Goal: Transaction & Acquisition: Register for event/course

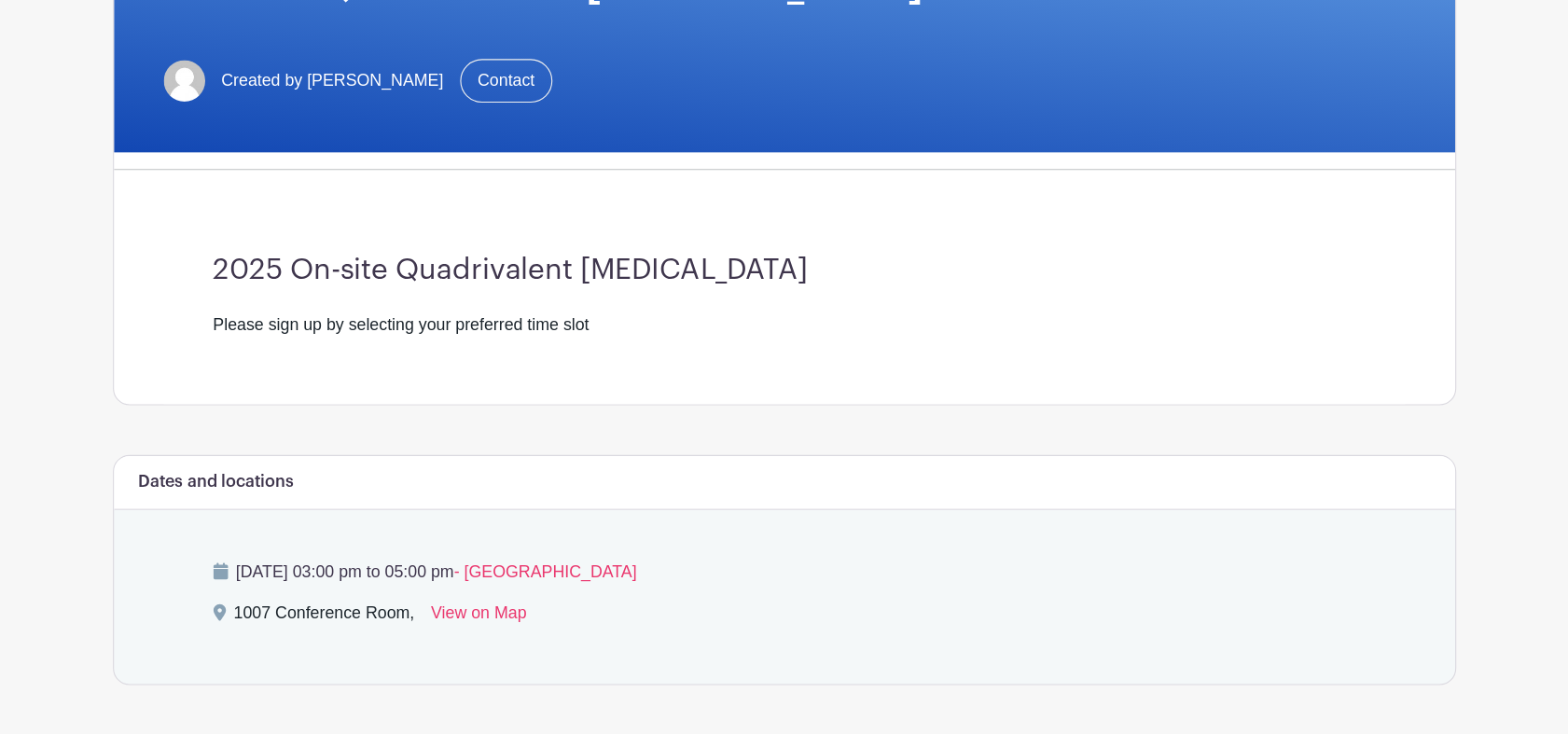
scroll to position [373, 0]
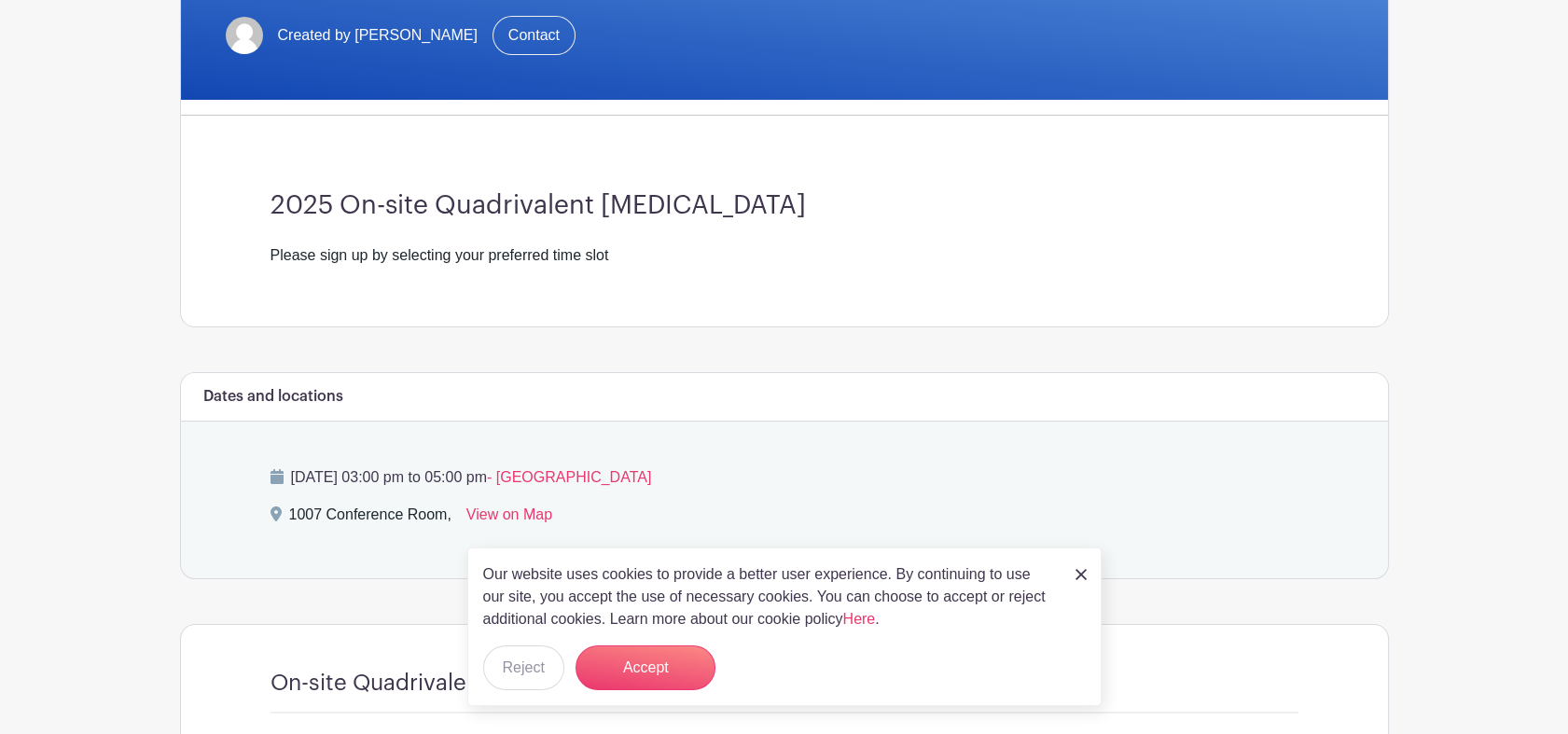
click at [1067, 567] on div "Our website uses cookies to provide a better user experience. By continuing to …" at bounding box center [785, 626] width 634 height 159
click at [1080, 568] on img at bounding box center [1082, 574] width 11 height 11
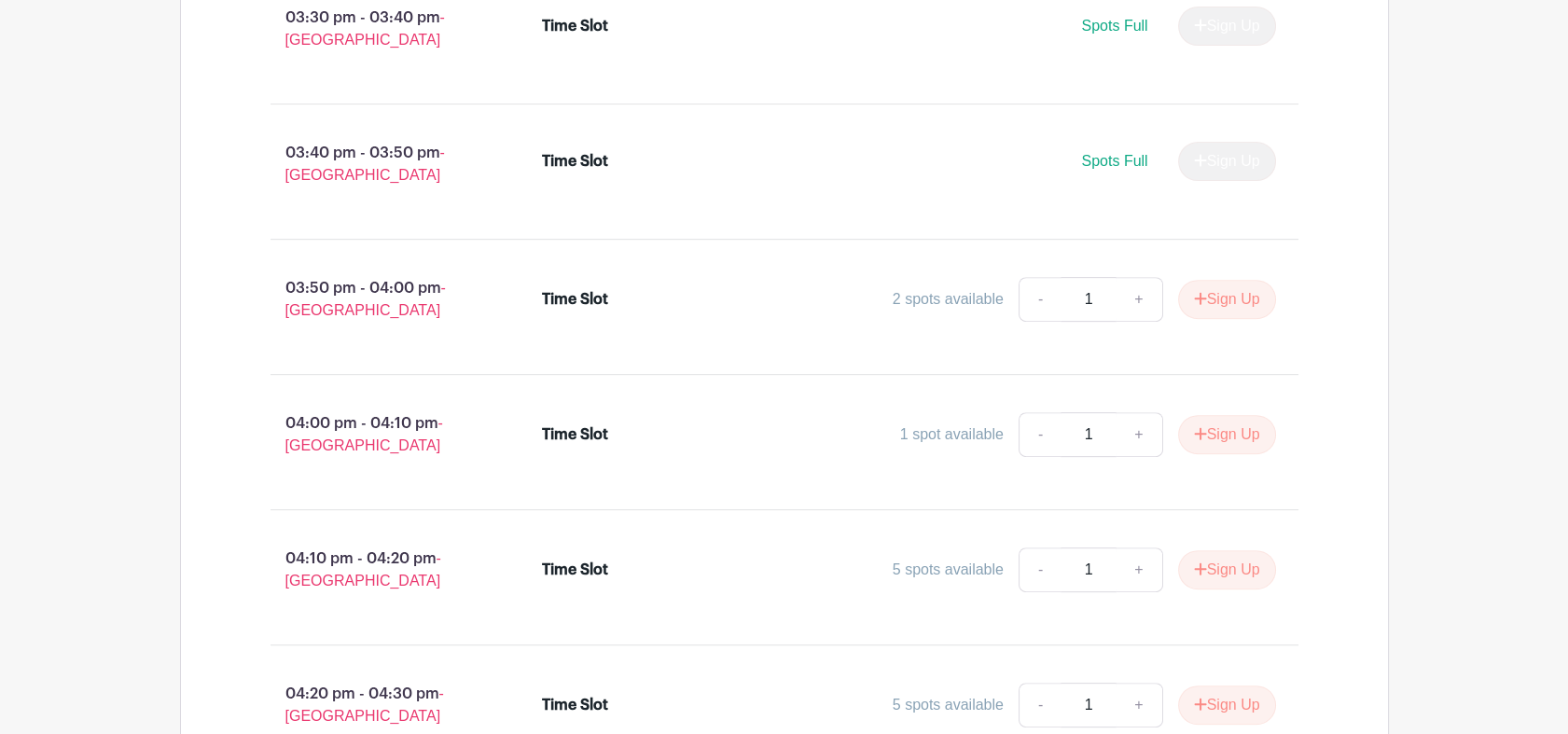
scroll to position [1512, 0]
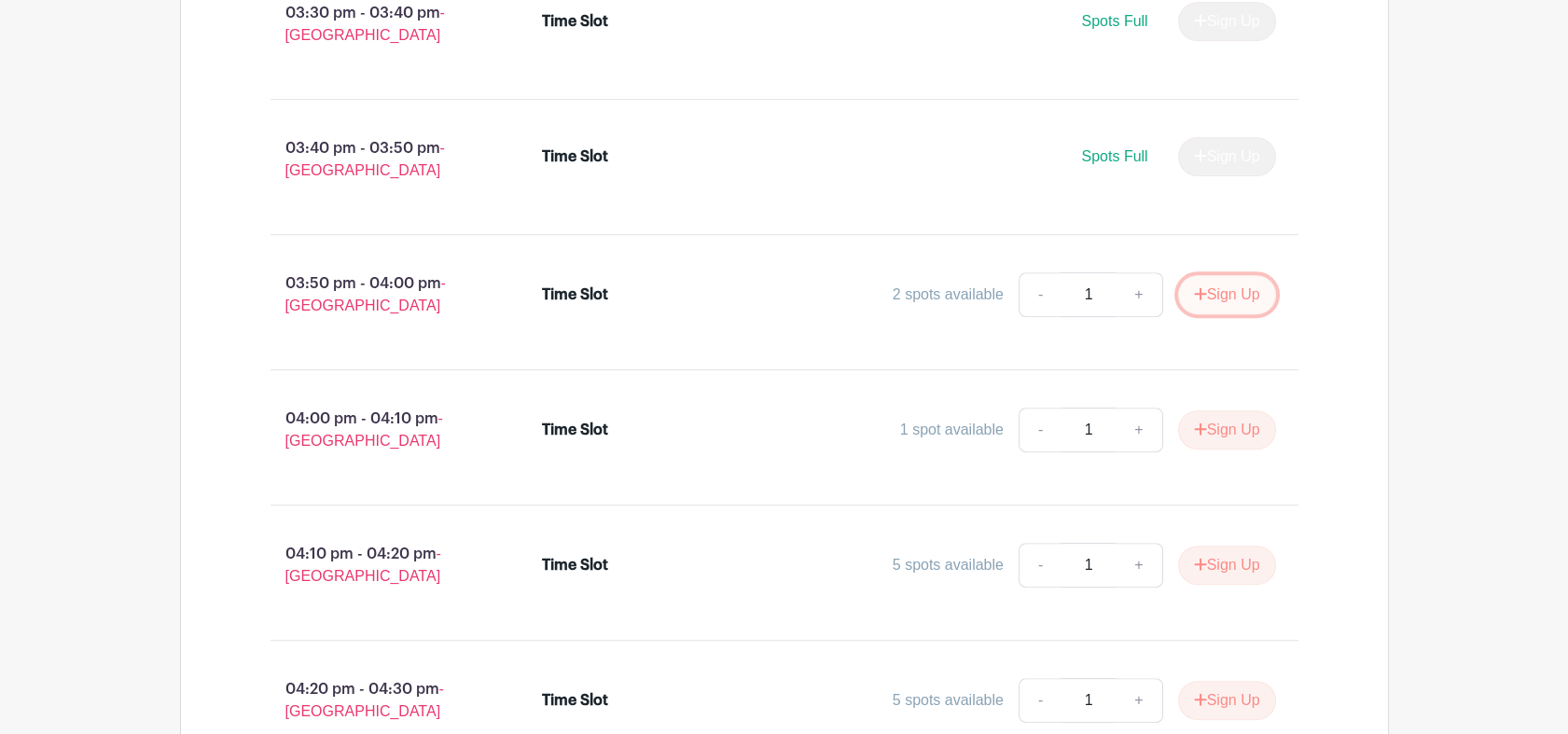
click at [1236, 287] on button "Sign Up" at bounding box center [1227, 295] width 98 height 39
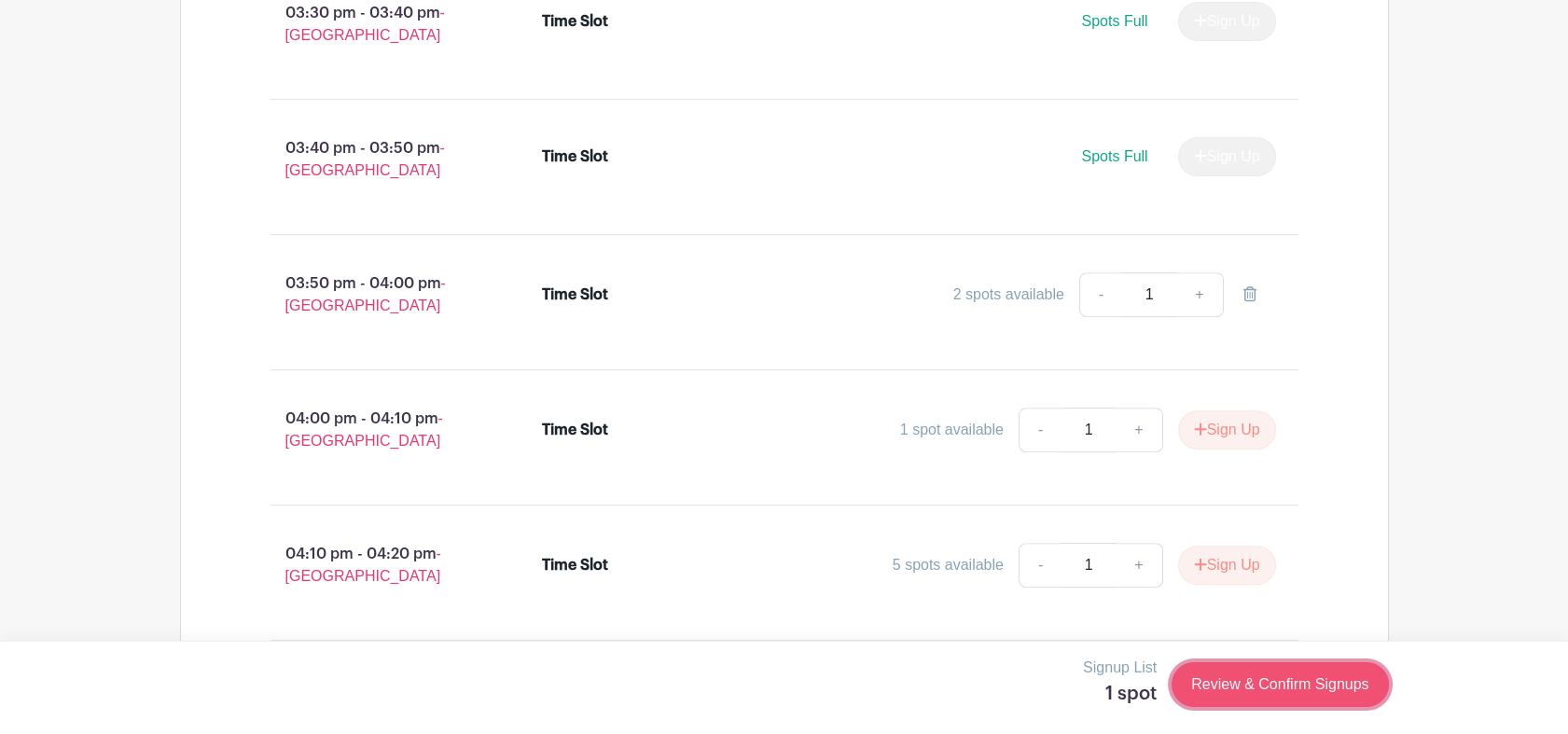
click at [1255, 648] on link "Review & Confirm Signups" at bounding box center [1279, 684] width 216 height 45
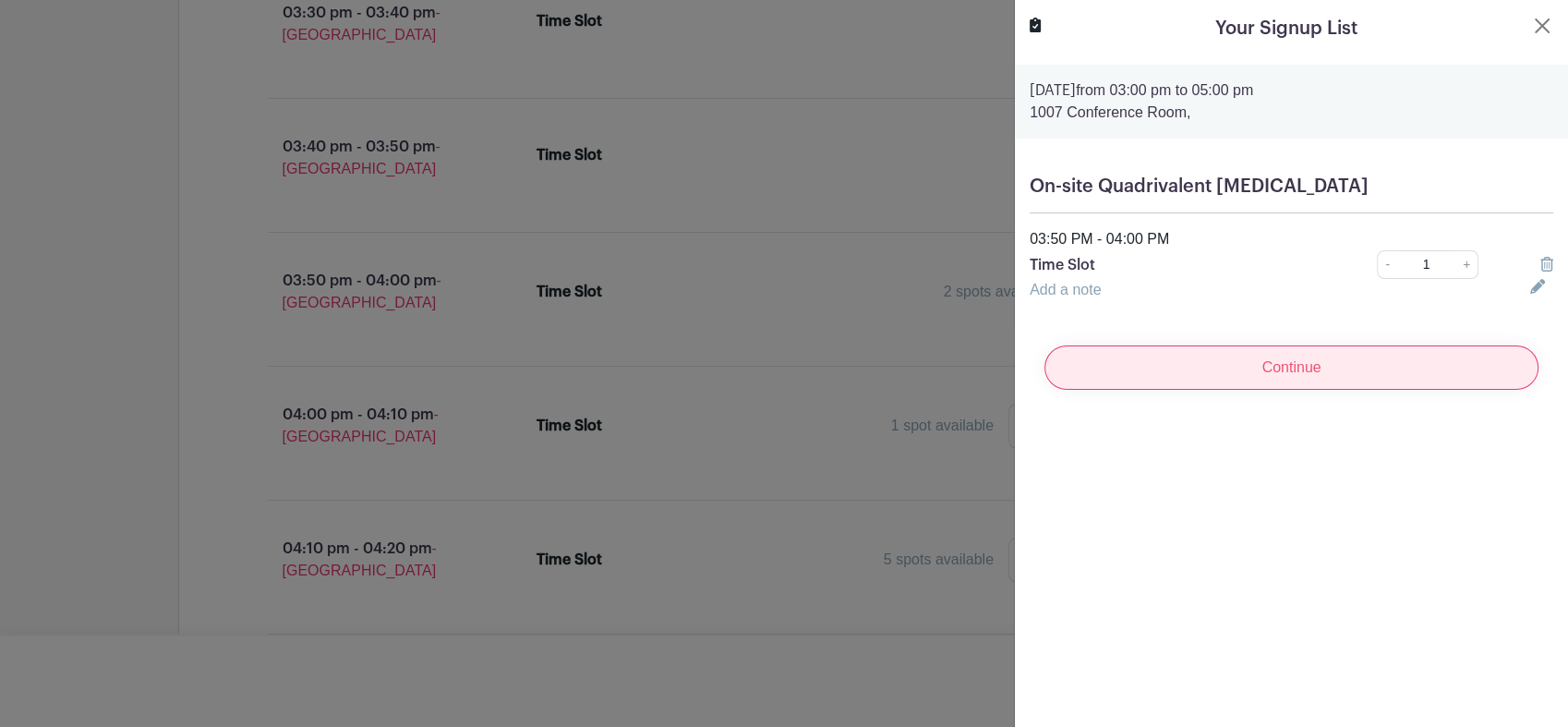
click at [1242, 378] on input "Continue" at bounding box center [1291, 368] width 494 height 44
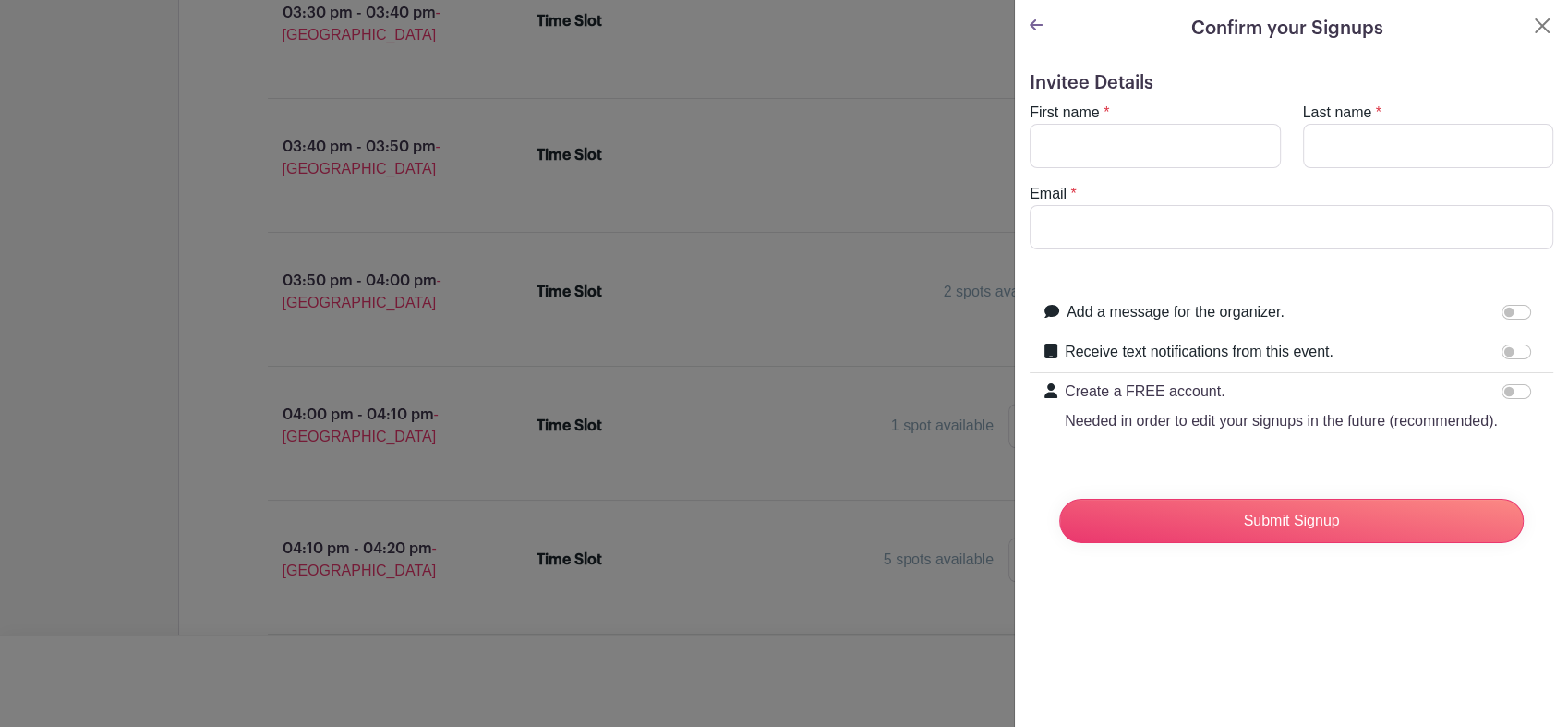
click at [1104, 119] on span "*" at bounding box center [1107, 112] width 6 height 16
drag, startPoint x: 1099, startPoint y: 140, endPoint x: 1087, endPoint y: 156, distance: 20.0
click at [1099, 140] on input "First name" at bounding box center [1155, 146] width 251 height 44
type input "[PERSON_NAME]"
type input "Ye"
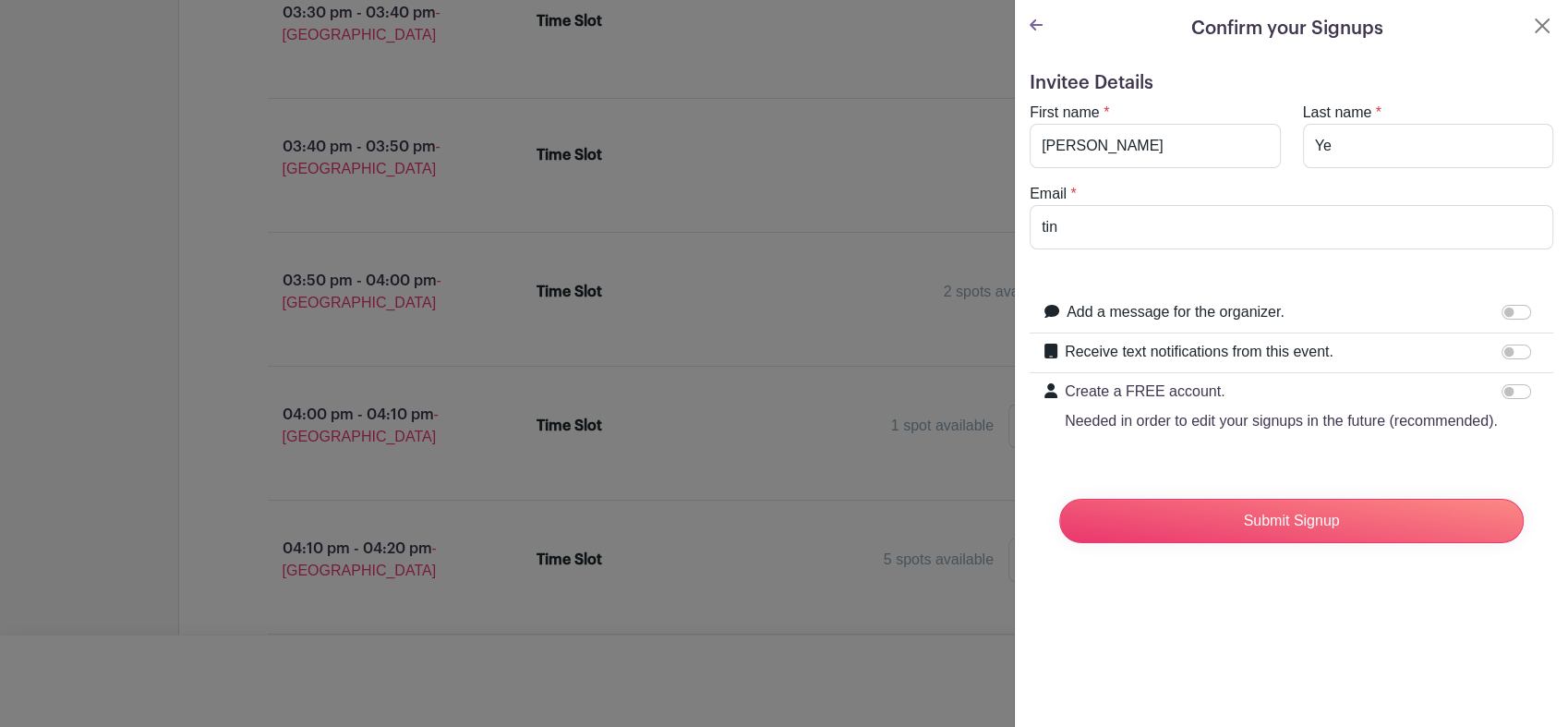
click at [1242, 485] on form "Invitee Details First name * [PERSON_NAME] Last name * [PERSON_NAME] Email * ti…" at bounding box center [1291, 315] width 523 height 486
click at [1160, 234] on input "tin" at bounding box center [1291, 227] width 523 height 44
type input "[DOMAIN_NAME][EMAIL_ADDRESS][DOMAIN_NAME]"
click at [1242, 352] on input "Receive text notifications from this event." at bounding box center [1516, 352] width 30 height 15
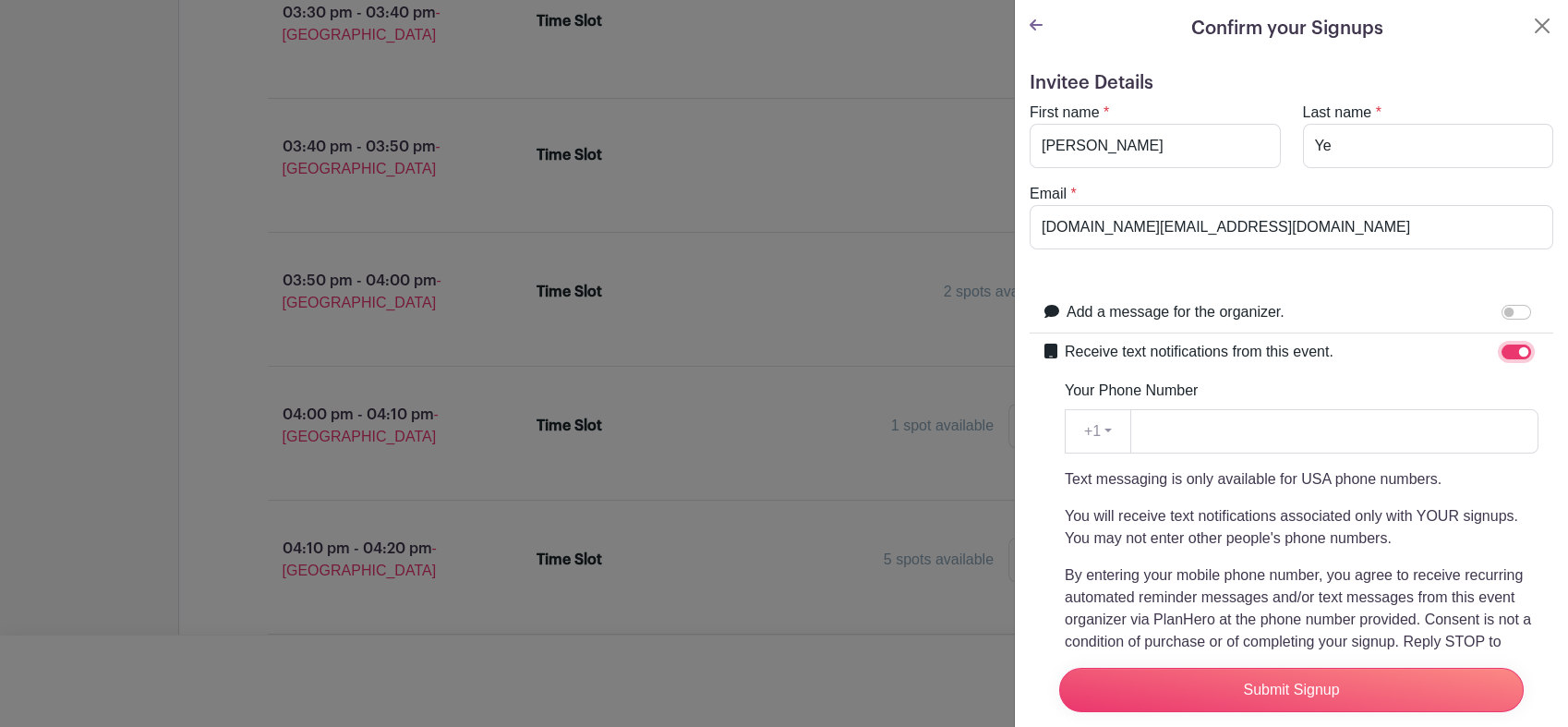
click at [1242, 352] on input "Receive text notifications from this event." at bounding box center [1516, 352] width 30 height 15
checkbox input "false"
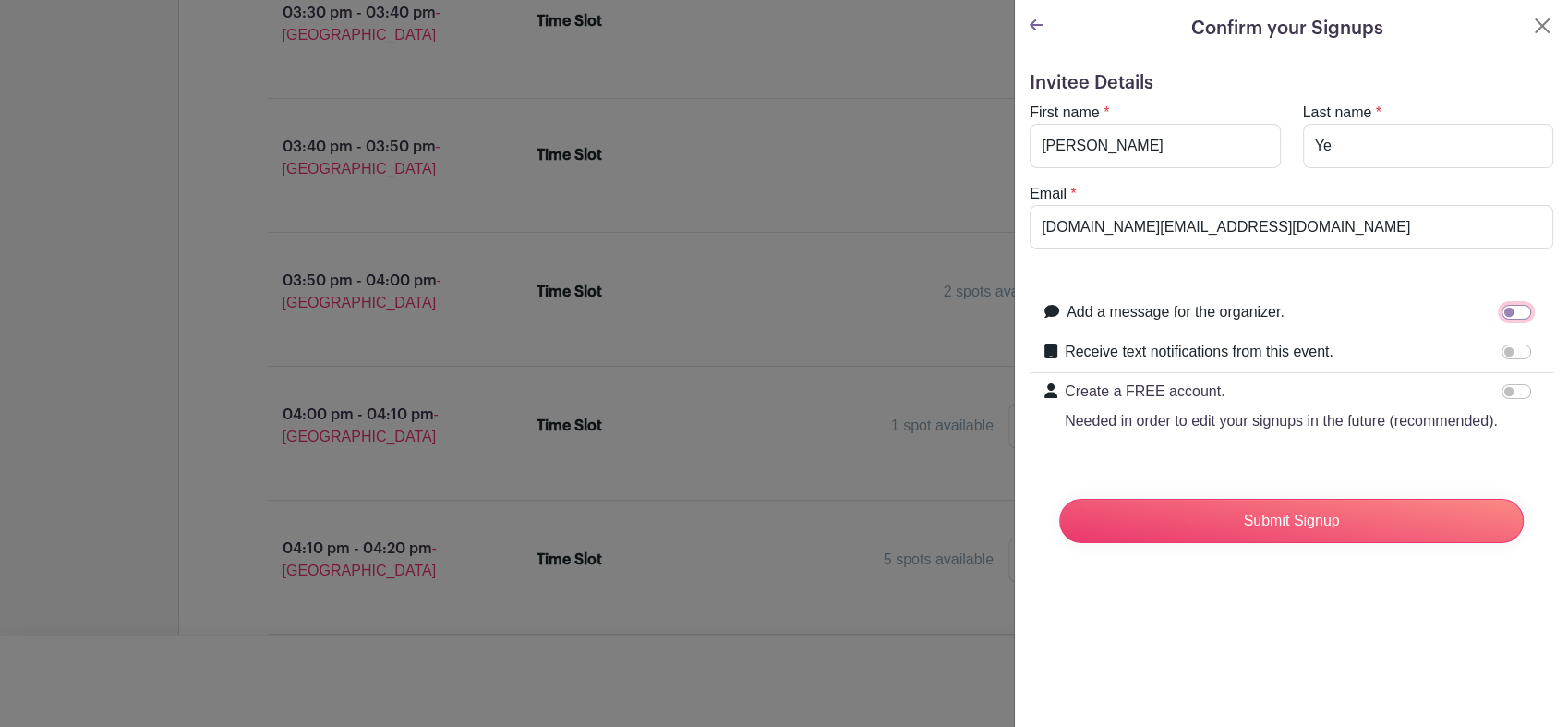
click at [1242, 314] on input "Add a message for the organizer." at bounding box center [1516, 312] width 30 height 15
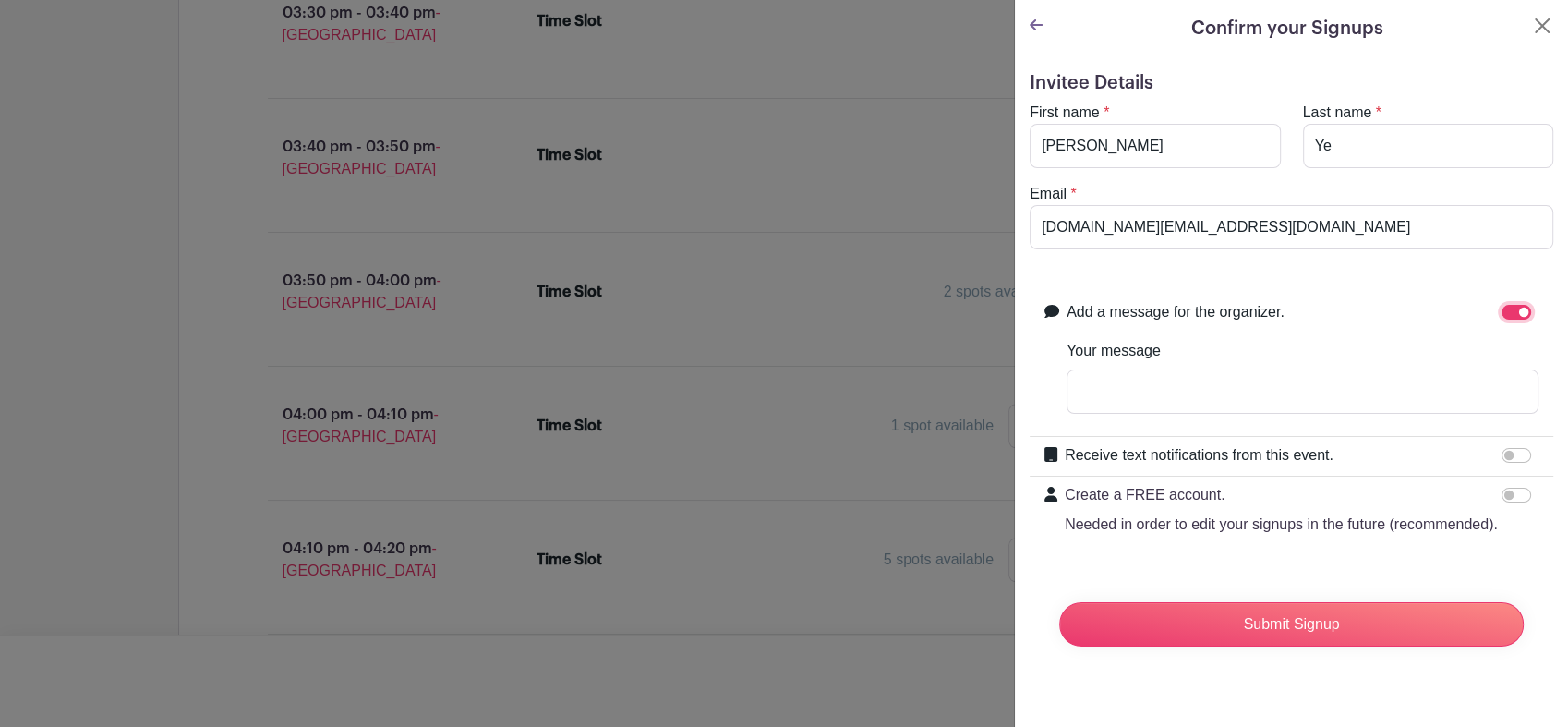
click at [1242, 314] on input "Add a message for the organizer." at bounding box center [1516, 312] width 30 height 15
checkbox input "false"
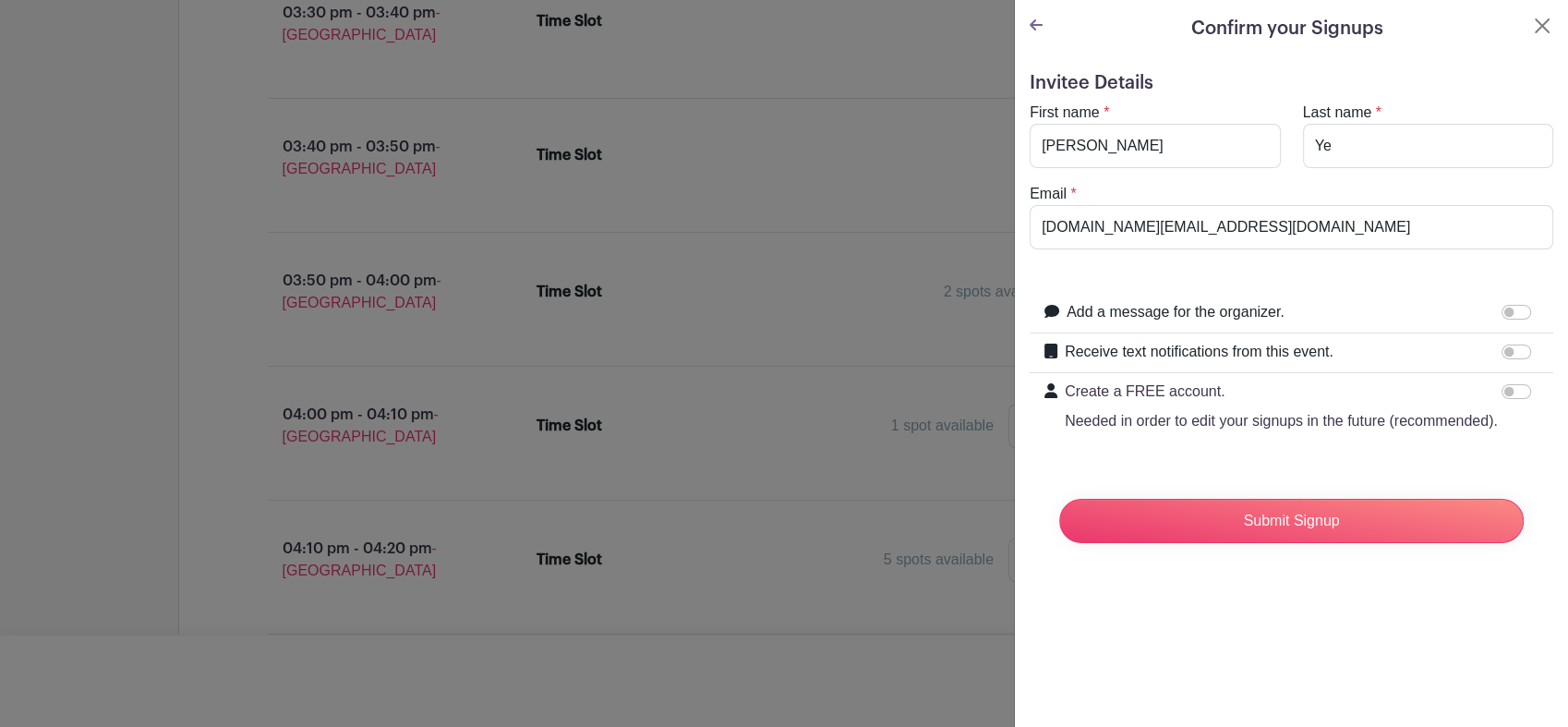
click at [1242, 359] on div at bounding box center [1520, 352] width 37 height 22
click at [1242, 352] on input "Receive text notifications from this event." at bounding box center [1516, 352] width 30 height 15
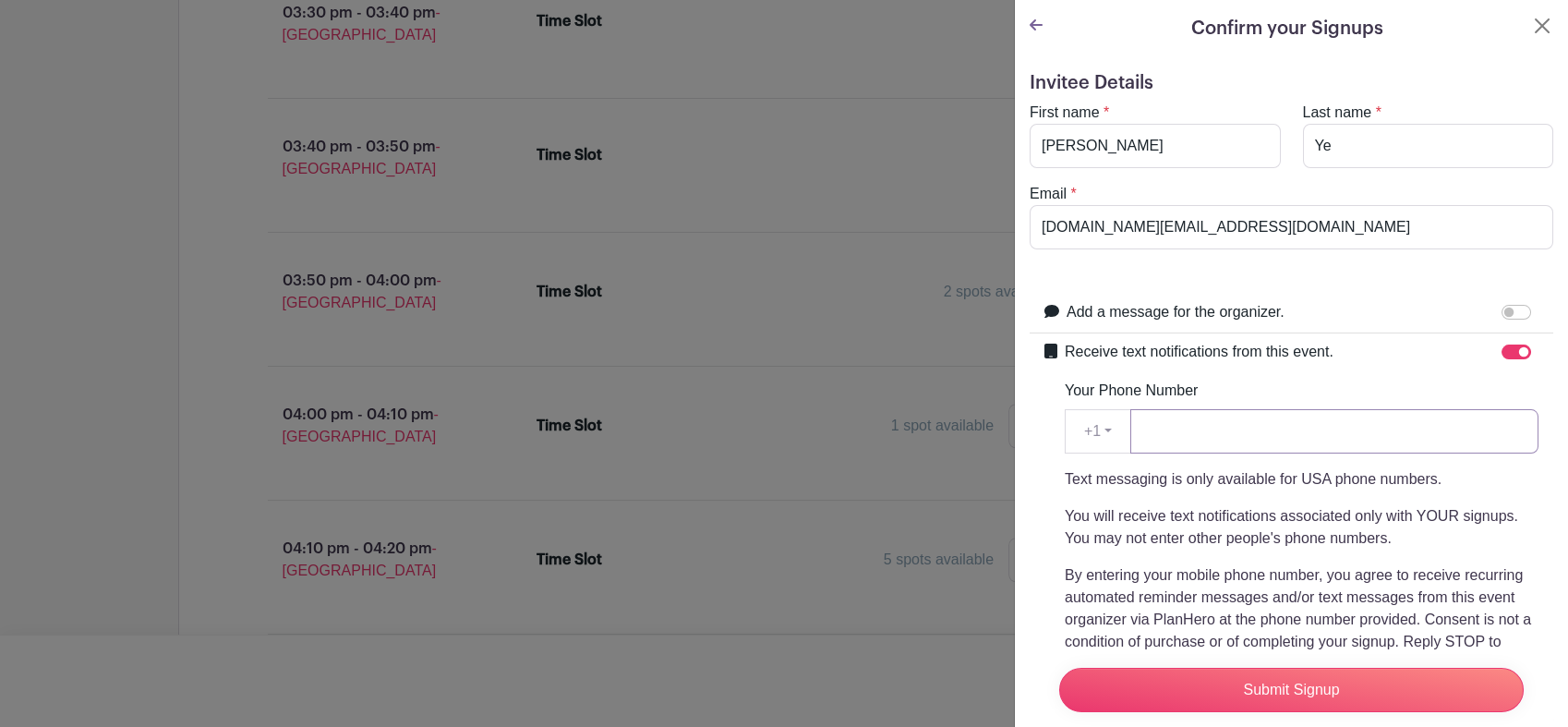
drag, startPoint x: 1344, startPoint y: 419, endPoint x: 1199, endPoint y: 424, distance: 145.1
click at [1242, 419] on input "Your Phone Number" at bounding box center [1335, 432] width 408 height 44
click at [1083, 428] on button "+1" at bounding box center [1098, 432] width 67 height 44
click at [1106, 470] on label "+1" at bounding box center [1139, 479] width 146 height 30
click at [1117, 421] on button "+1" at bounding box center [1098, 432] width 67 height 44
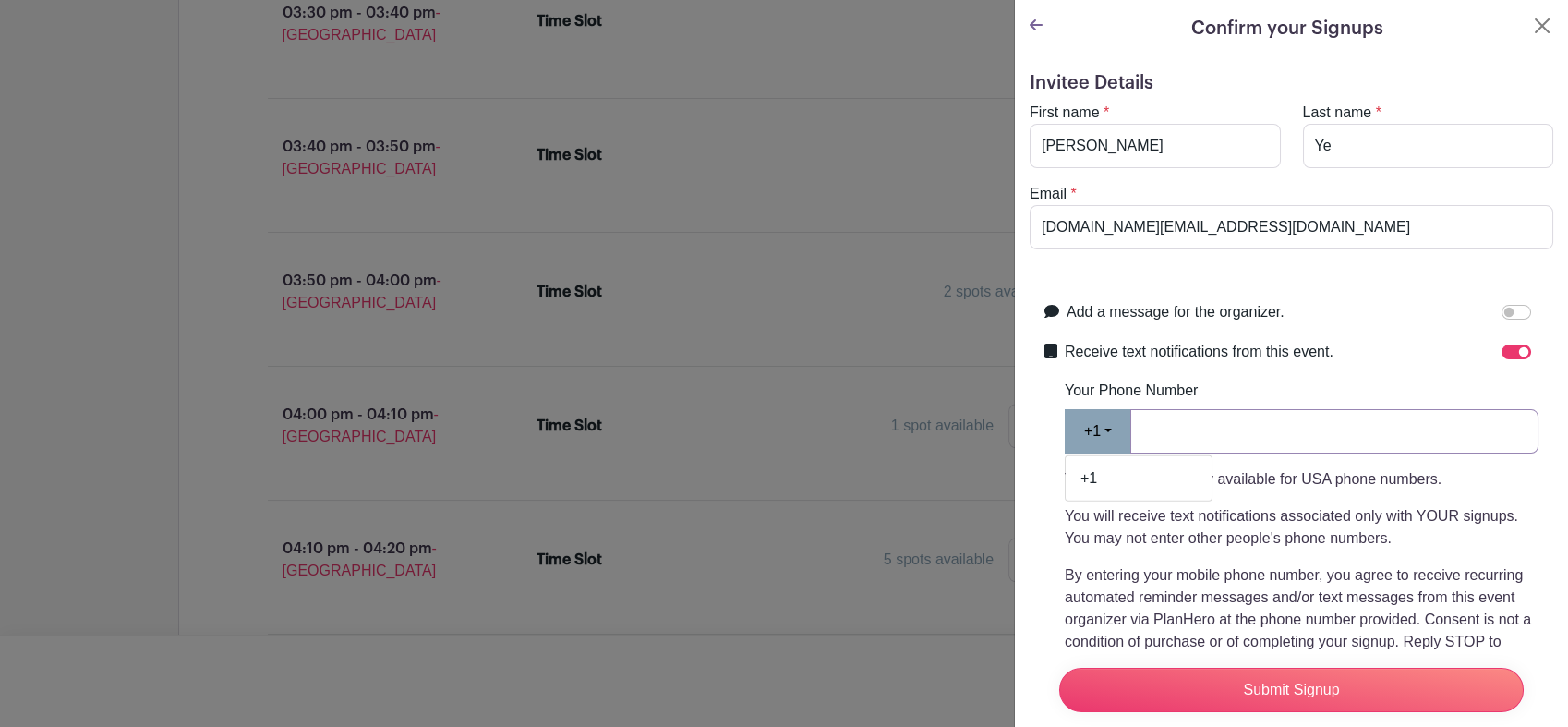
click at [1174, 425] on input "Your Phone Number" at bounding box center [1335, 432] width 408 height 44
click at [1086, 429] on button "+1" at bounding box center [1098, 432] width 67 height 44
click at [1242, 449] on input "Your Phone Number" at bounding box center [1335, 432] width 408 height 44
click at [1149, 531] on p "You will receive text notifications associated only with YOUR signups. You may …" at bounding box center [1302, 527] width 474 height 44
click at [1242, 348] on input "Receive text notifications from this event." at bounding box center [1516, 352] width 30 height 15
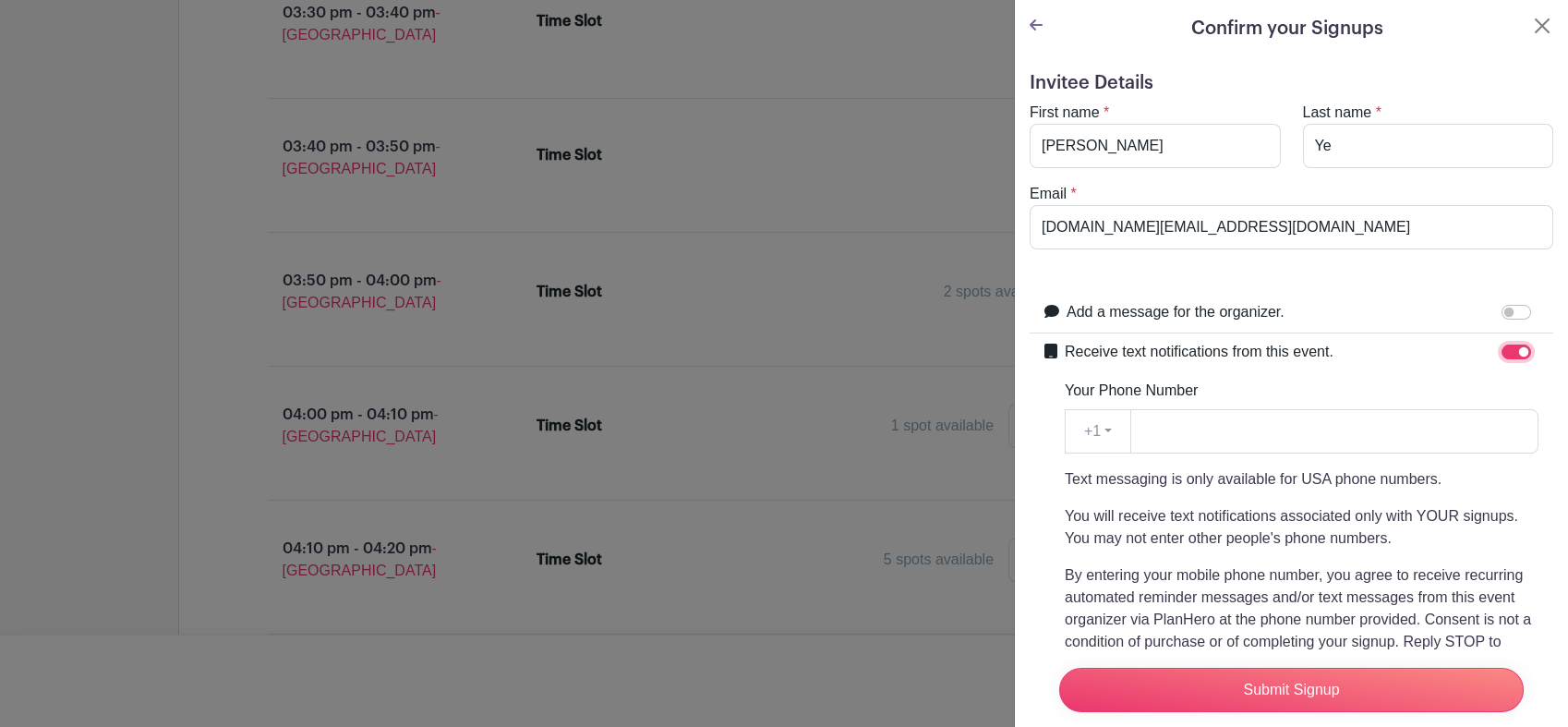
checkbox input "false"
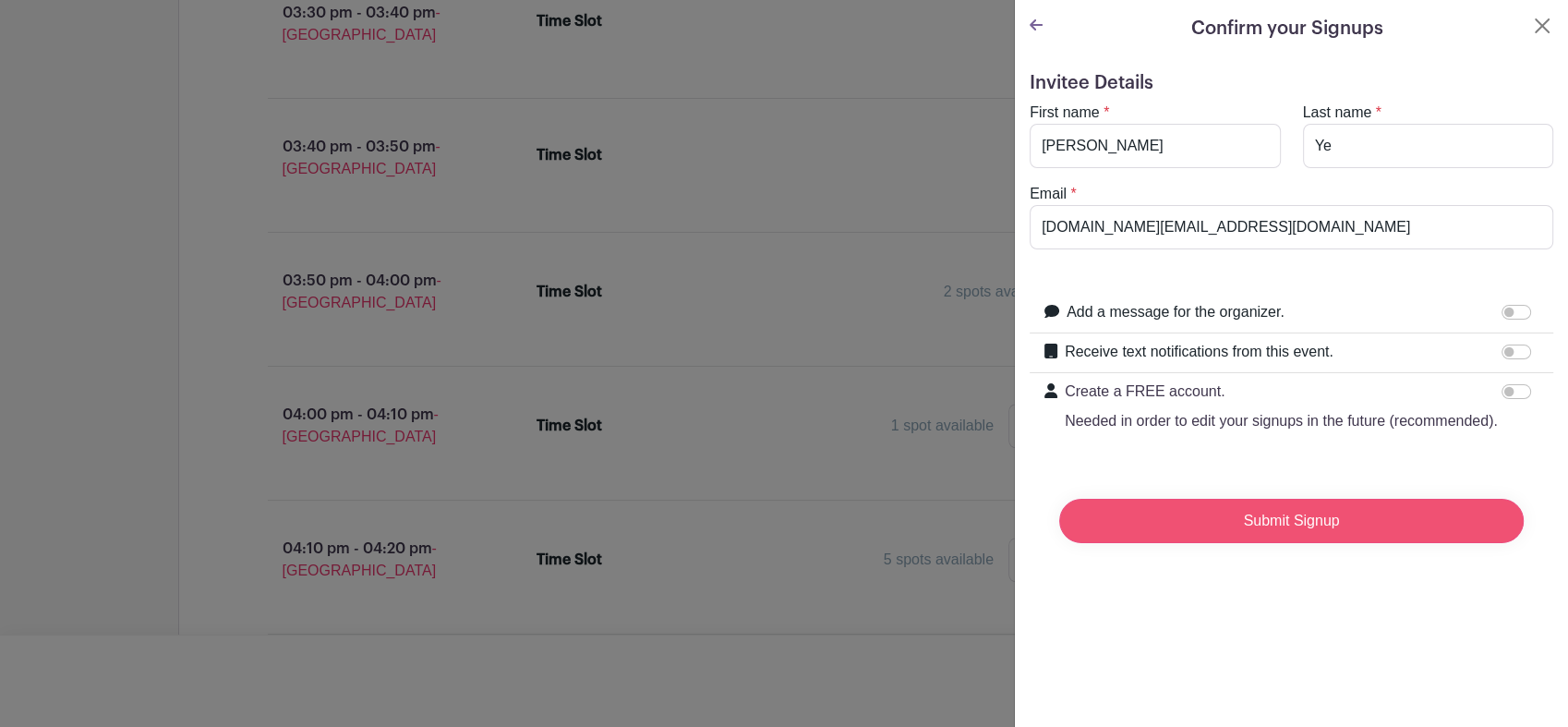
click at [1242, 537] on input "Submit Signup" at bounding box center [1292, 520] width 465 height 44
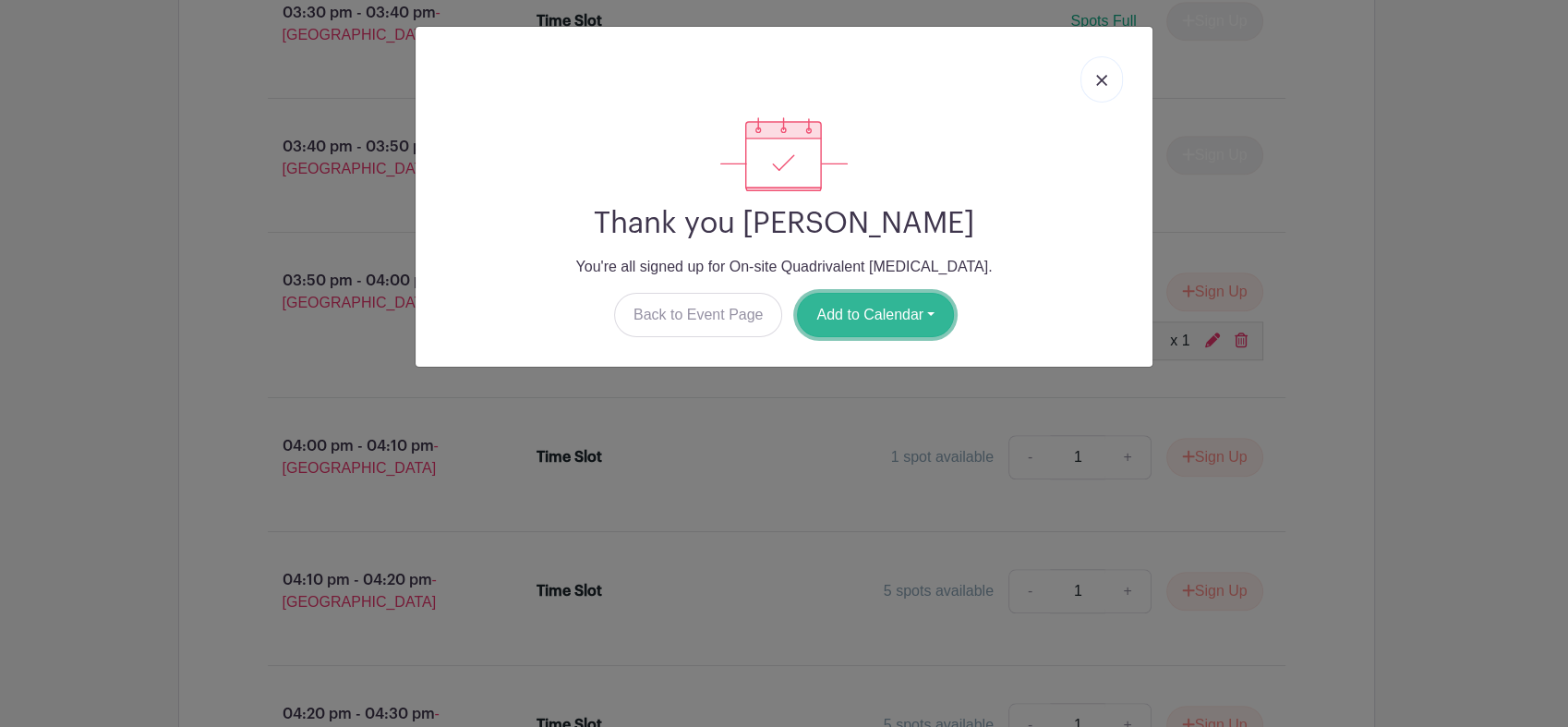
click at [893, 311] on button "Add to Calendar" at bounding box center [876, 315] width 157 height 44
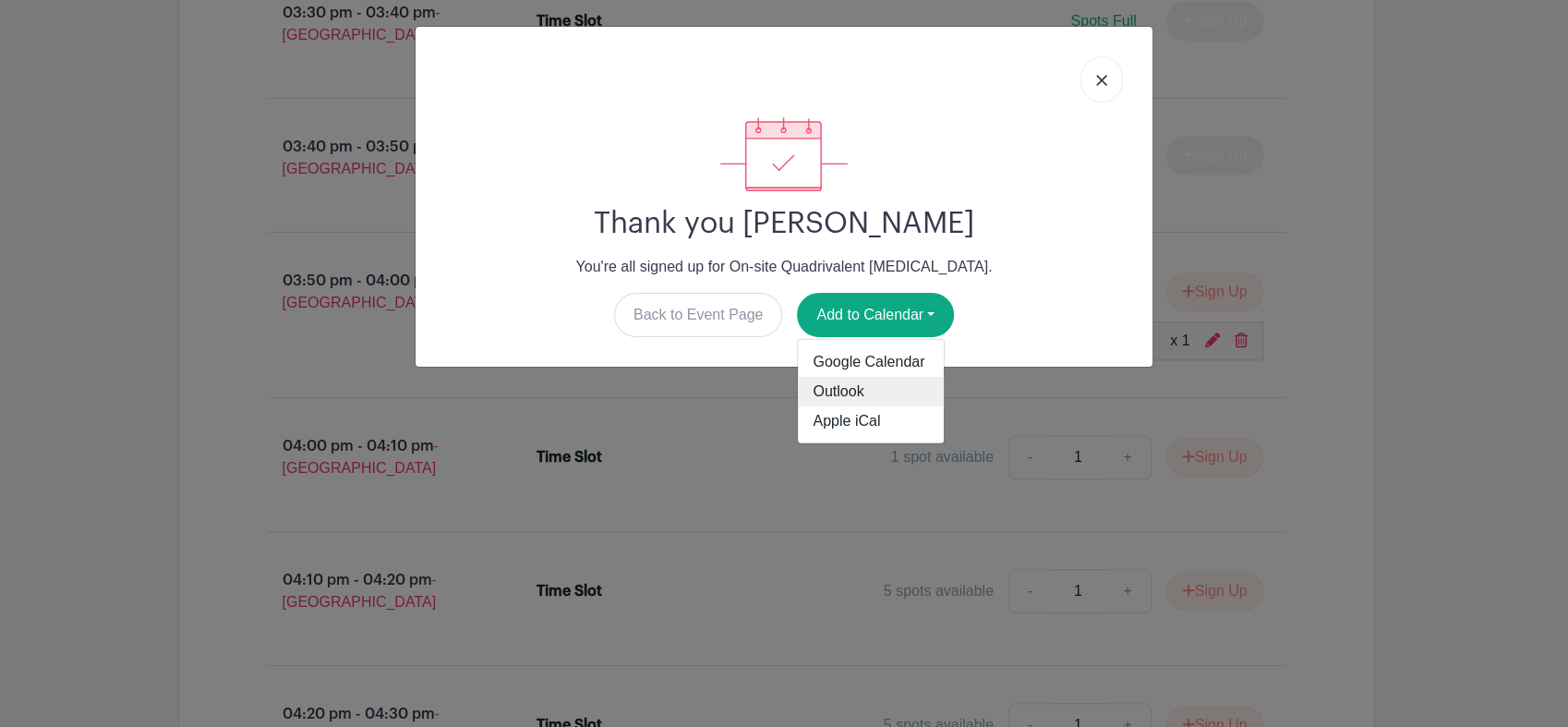
click at [888, 392] on link "Outlook" at bounding box center [872, 392] width 146 height 30
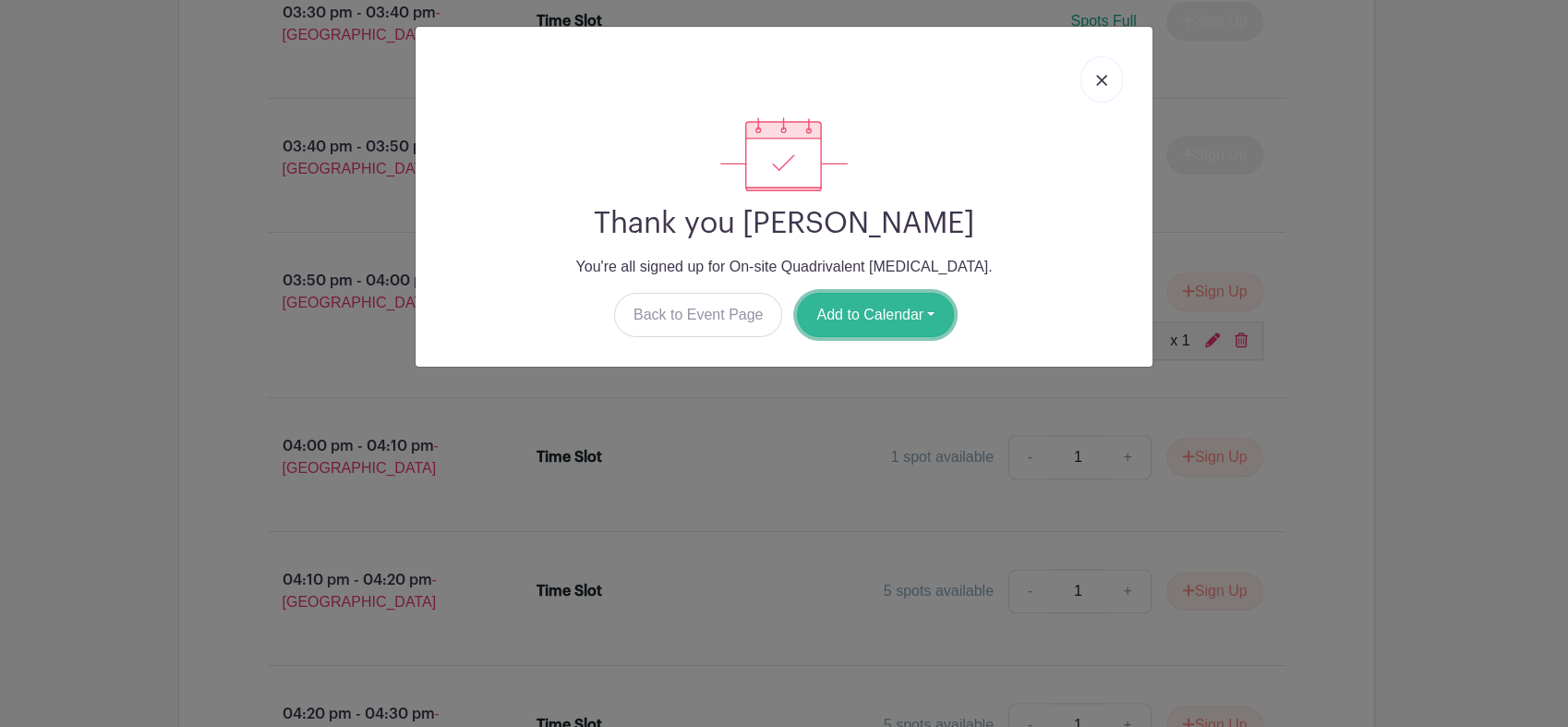
click at [837, 325] on button "Add to Calendar" at bounding box center [876, 315] width 157 height 44
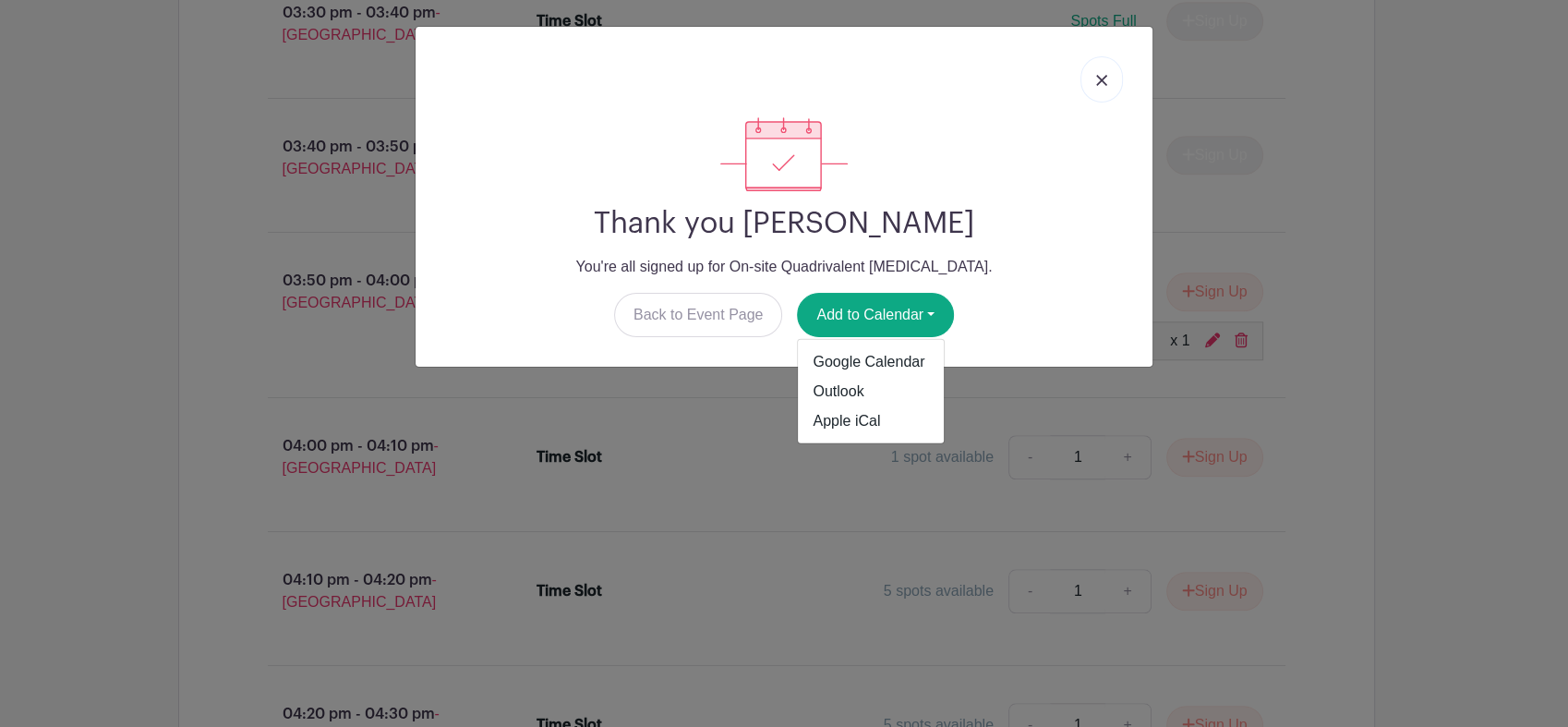
click at [1242, 103] on div "Thank you [PERSON_NAME] You're all signed up for On-site Quadrivalent [MEDICAL_…" at bounding box center [784, 363] width 1568 height 727
